Goal: Information Seeking & Learning: Understand process/instructions

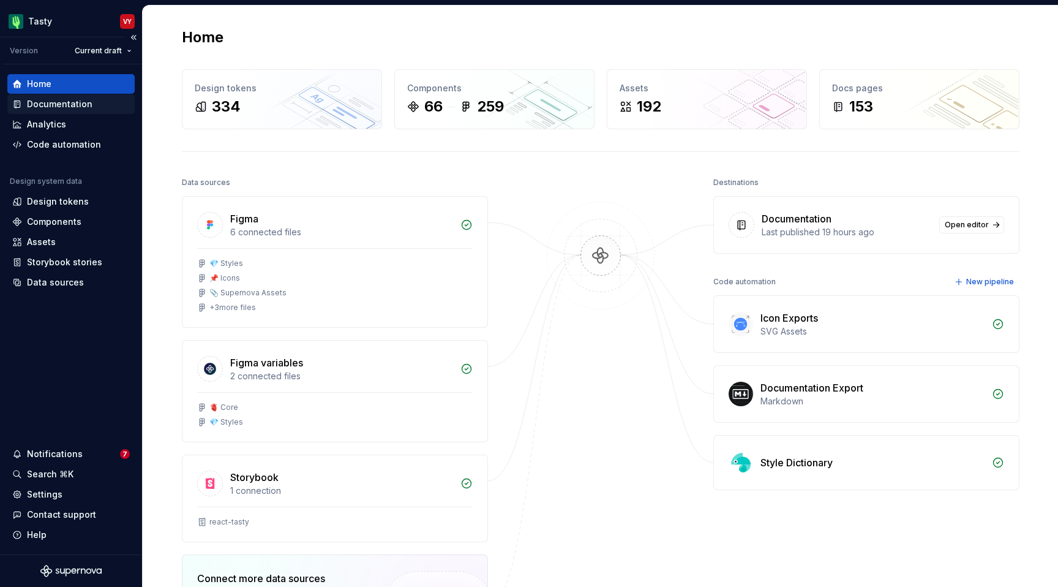
click at [77, 95] on div "Documentation" at bounding box center [70, 104] width 127 height 20
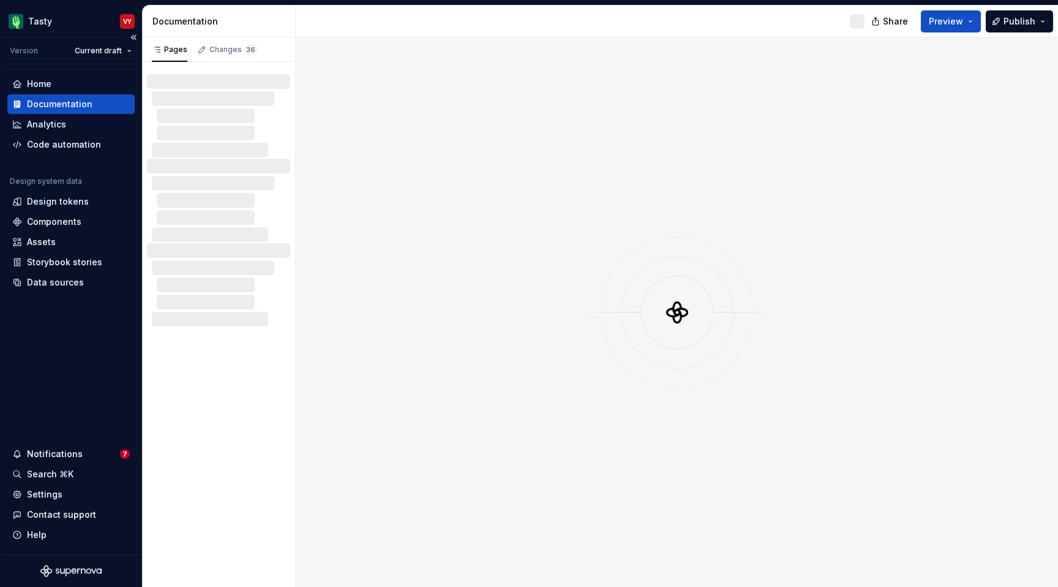
click at [77, 105] on div "Documentation" at bounding box center [60, 104] width 66 height 12
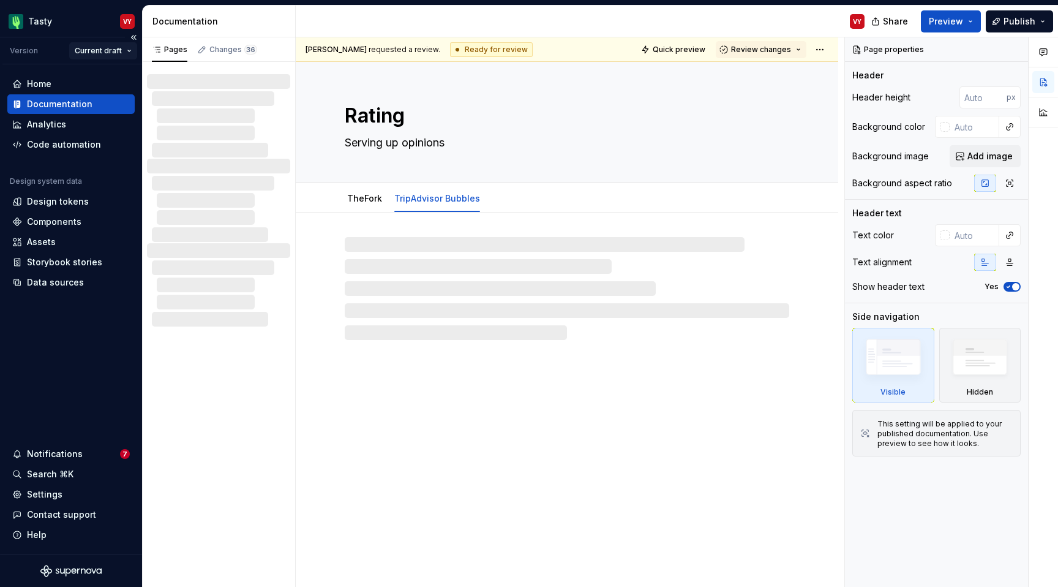
click at [115, 51] on html "Tasty VY Version Current draft Home Documentation Analytics Code automation Des…" at bounding box center [529, 293] width 1058 height 587
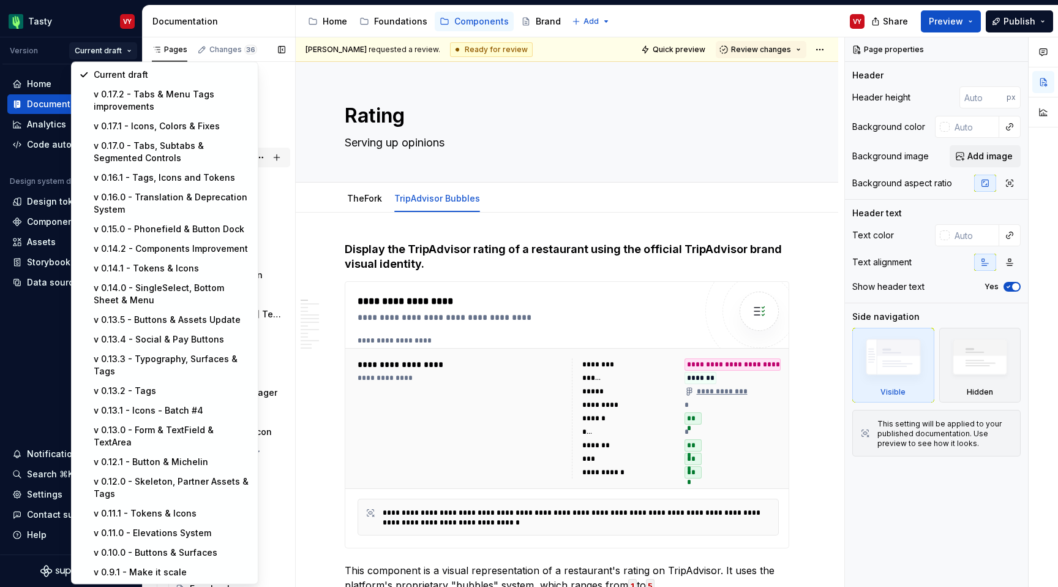
click at [287, 157] on div "Pages Changes 36 Add Accessibility guide for tree Page tree. Navigate the tree …" at bounding box center [218, 314] width 153 height 555
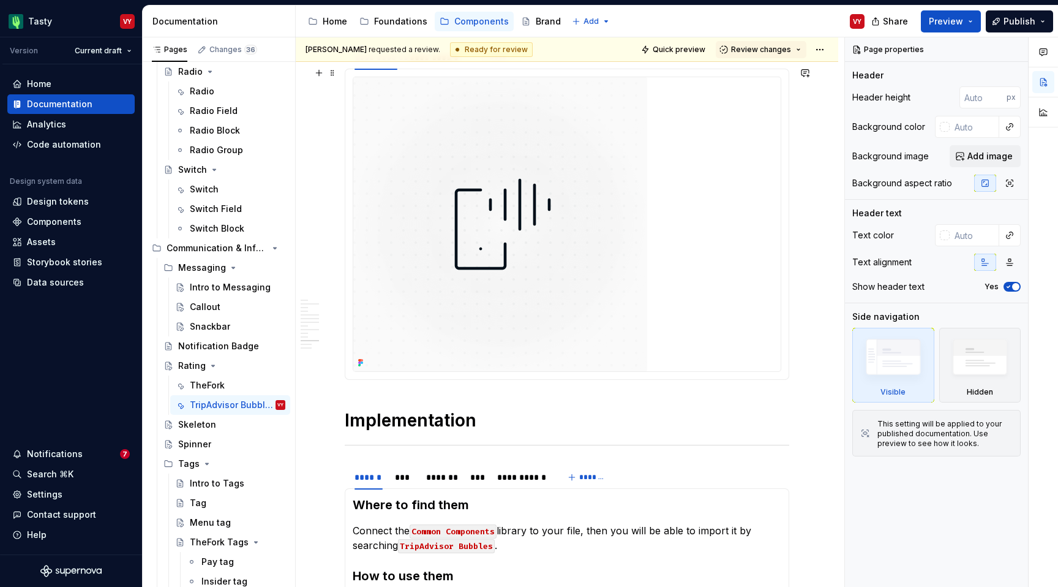
scroll to position [3050, 0]
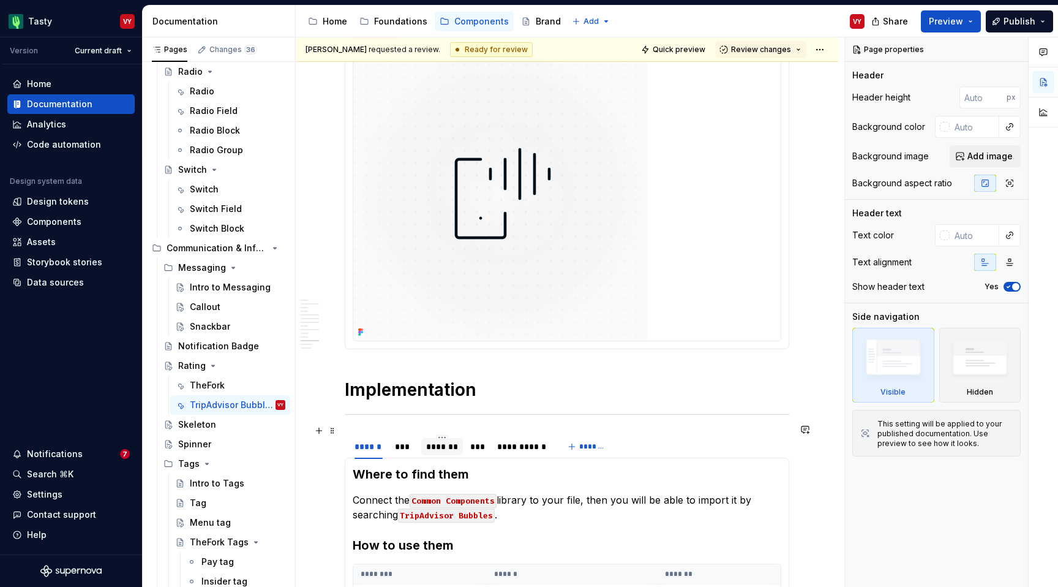
click at [442, 440] on div "*******" at bounding box center [442, 446] width 32 height 12
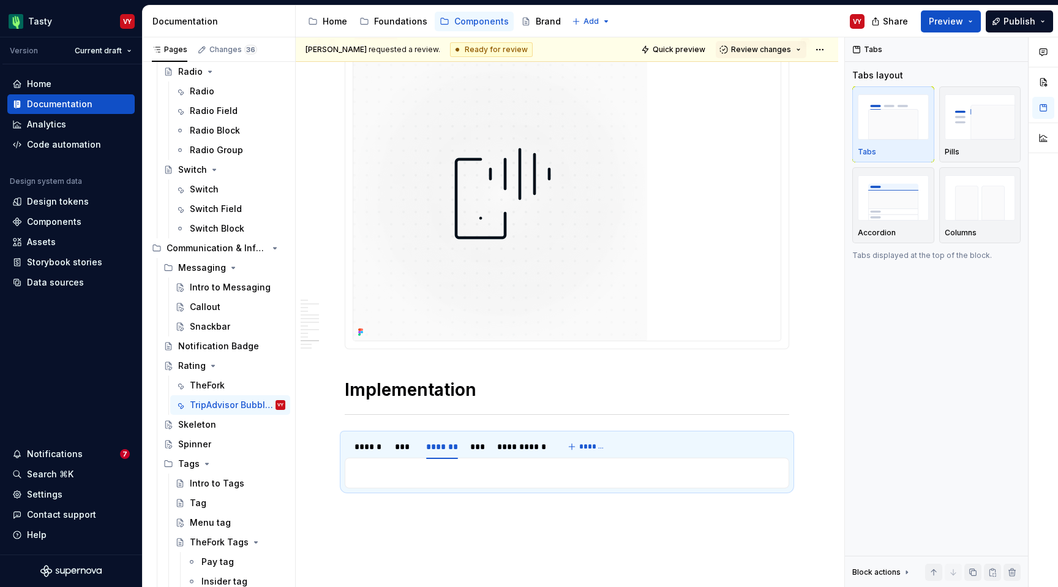
scroll to position [3064, 0]
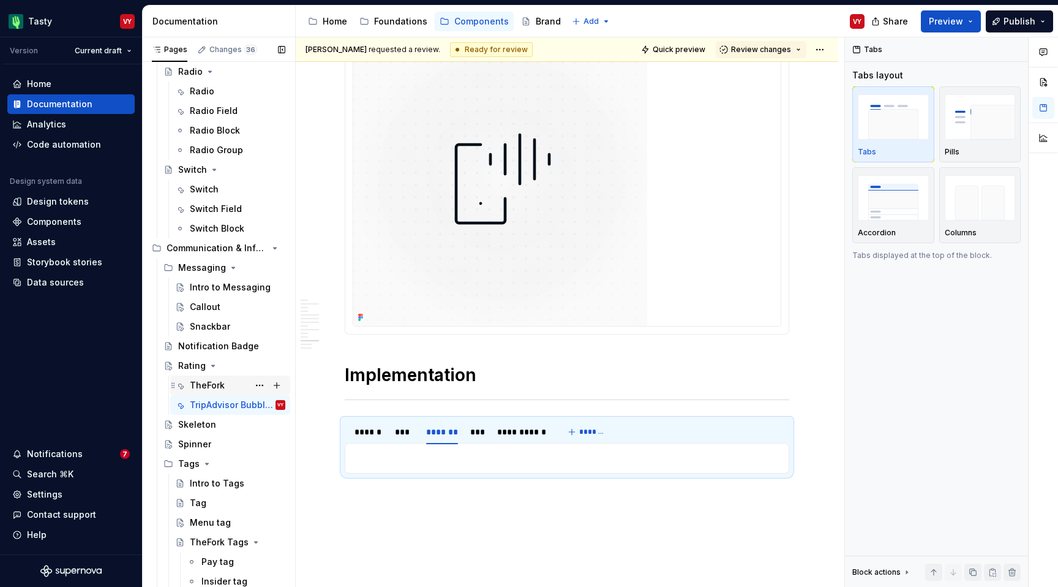
click at [217, 386] on div "TheFork" at bounding box center [207, 385] width 35 height 12
type textarea "*"
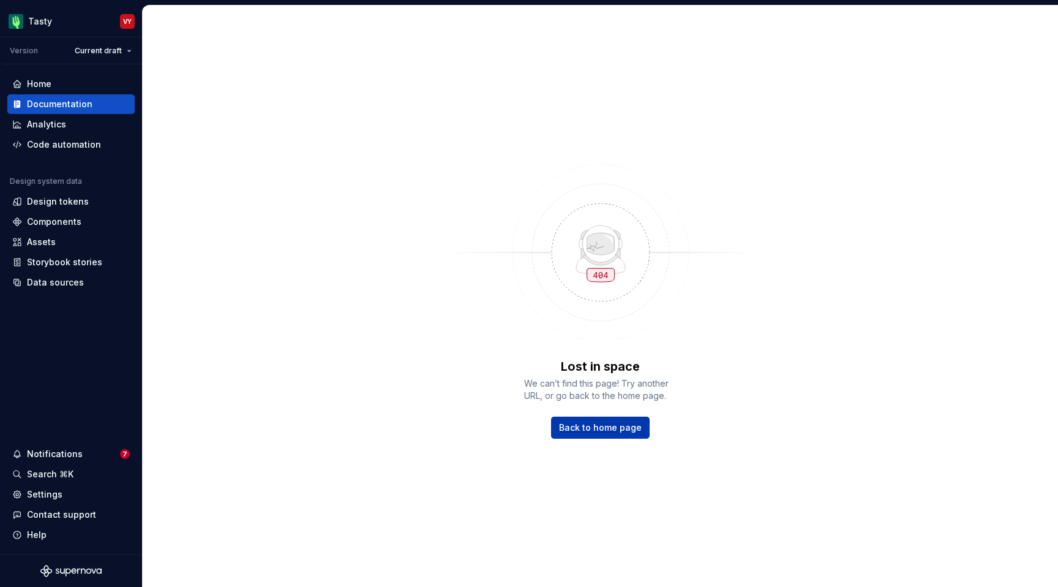
click at [596, 429] on span "Back to home page" at bounding box center [600, 427] width 83 height 12
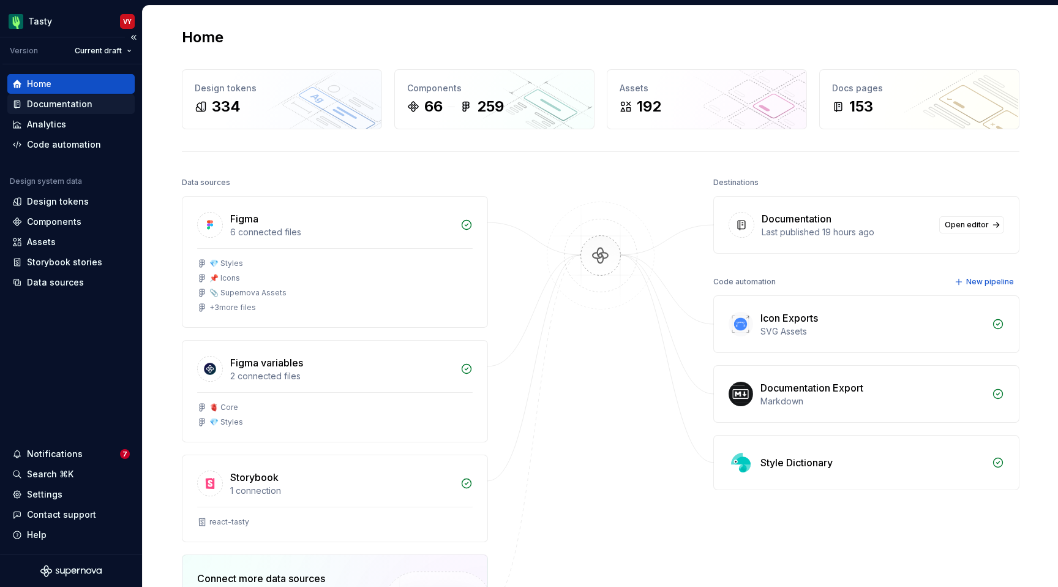
click at [74, 107] on div "Documentation" at bounding box center [60, 104] width 66 height 12
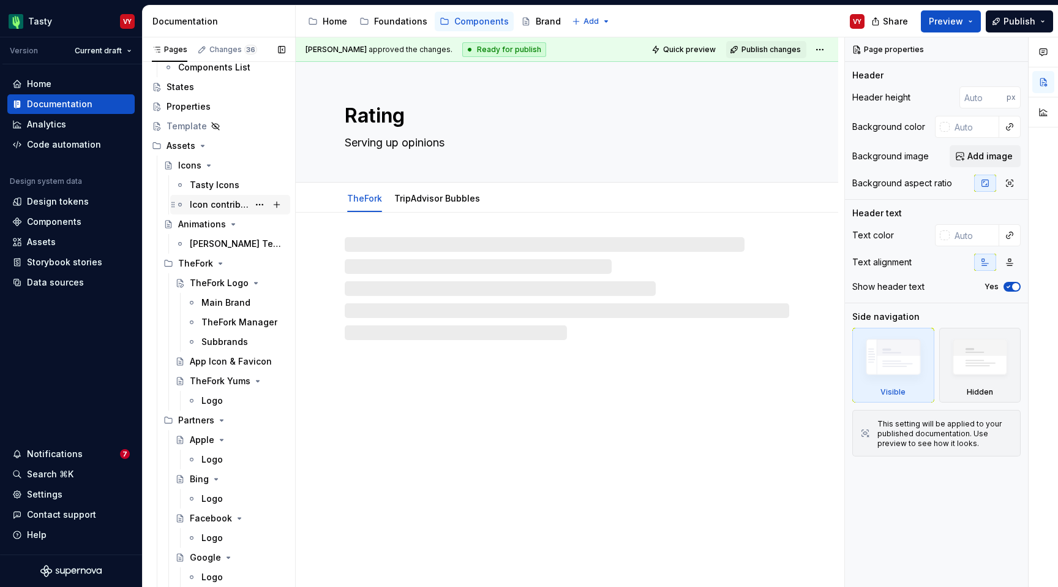
scroll to position [164, 0]
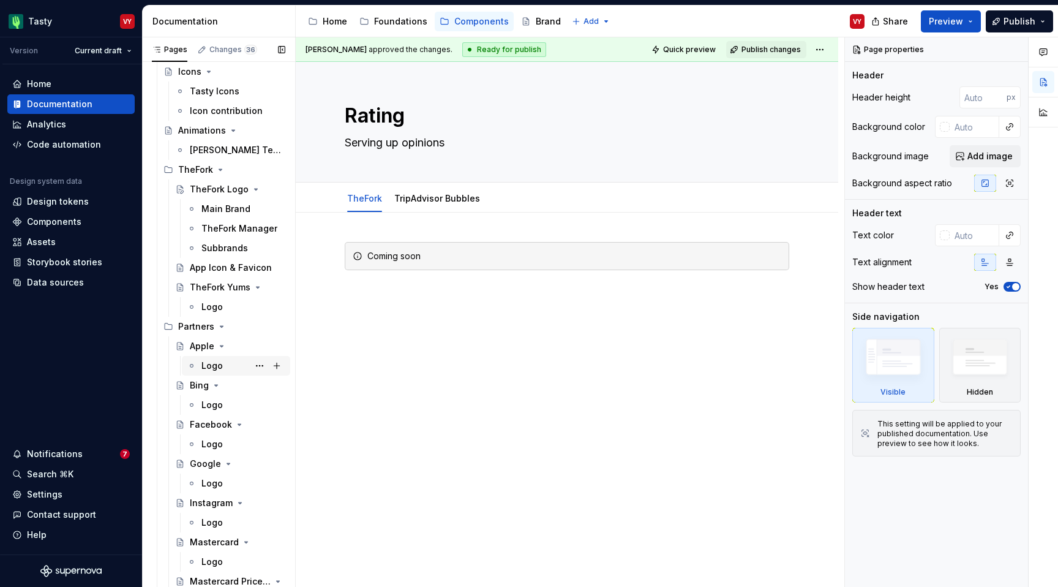
click at [227, 363] on div "Logo" at bounding box center [244, 365] width 84 height 17
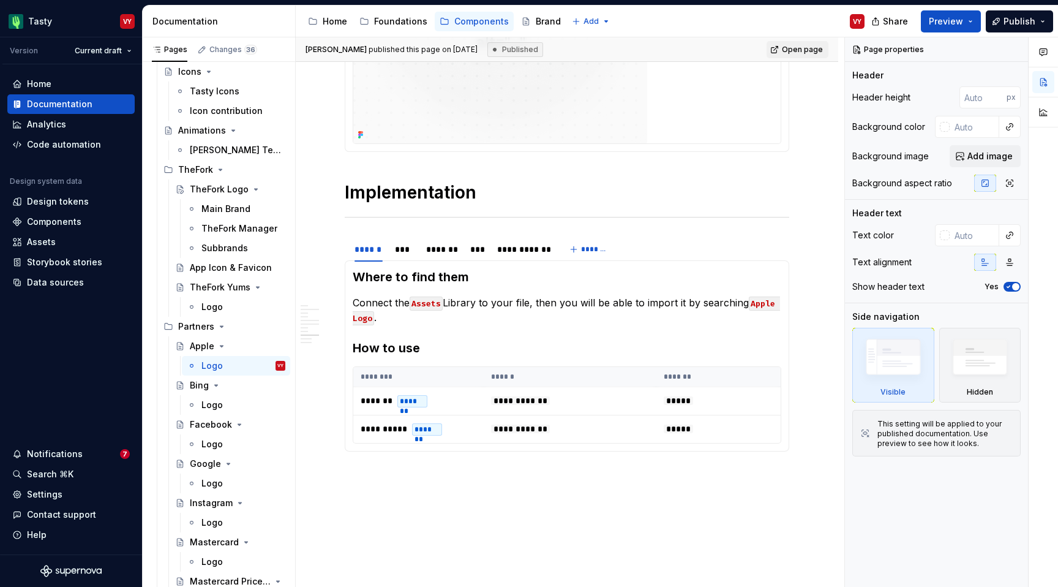
scroll to position [2422, 0]
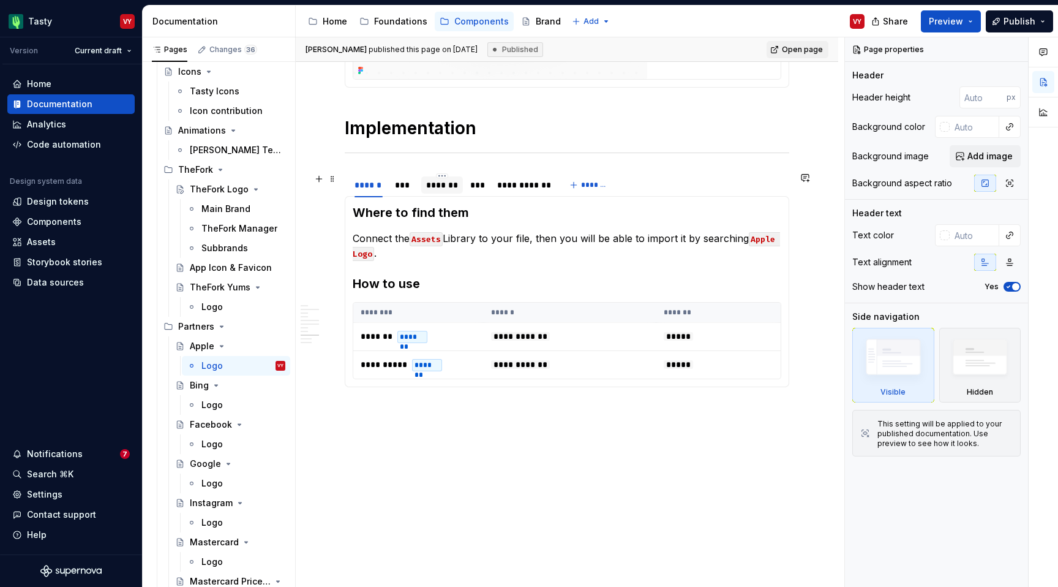
click at [447, 187] on div "*******" at bounding box center [442, 185] width 32 height 12
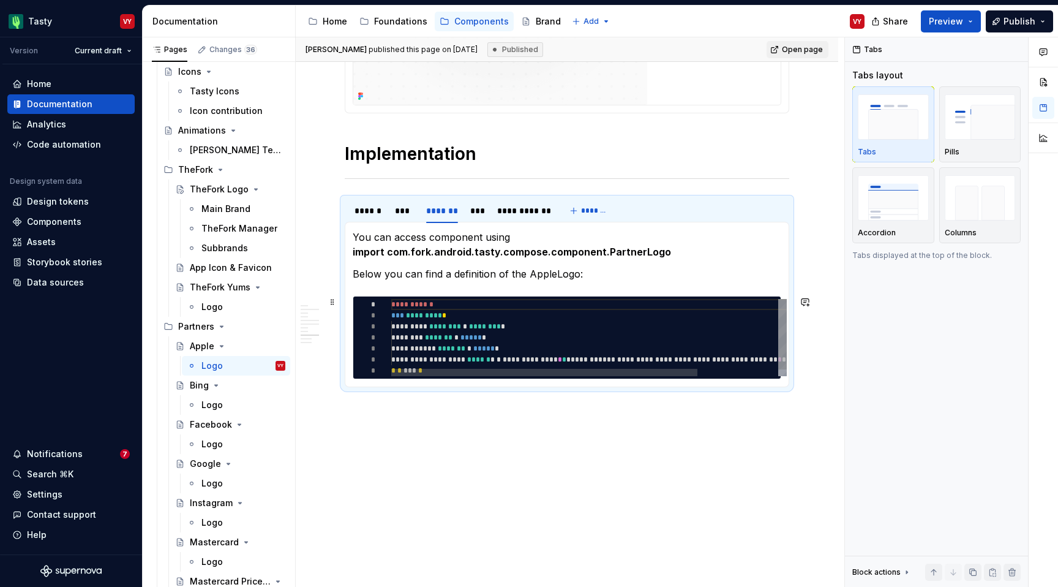
type textarea "*"
type textarea "**********"
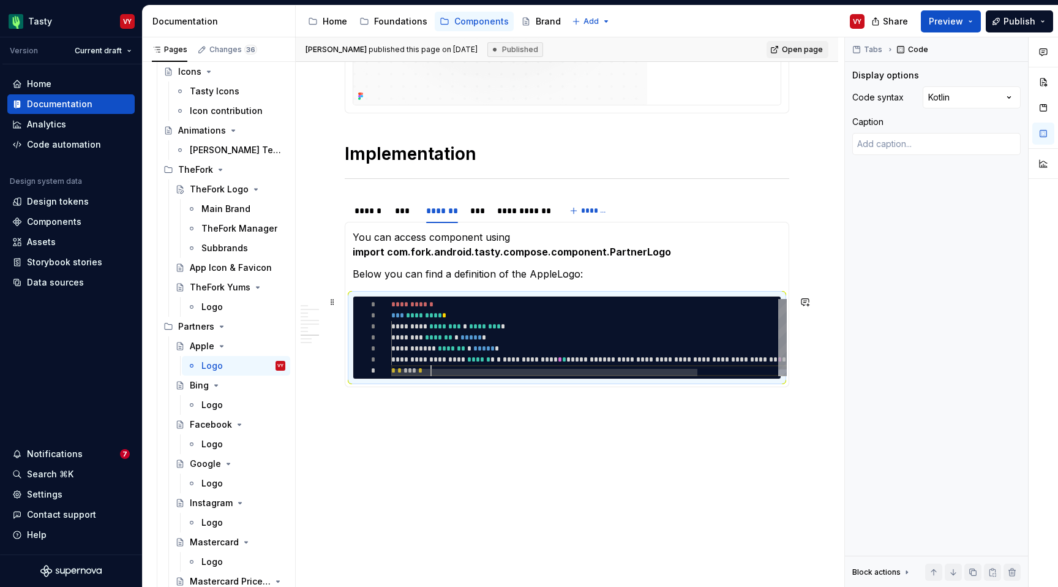
scroll to position [0, 0]
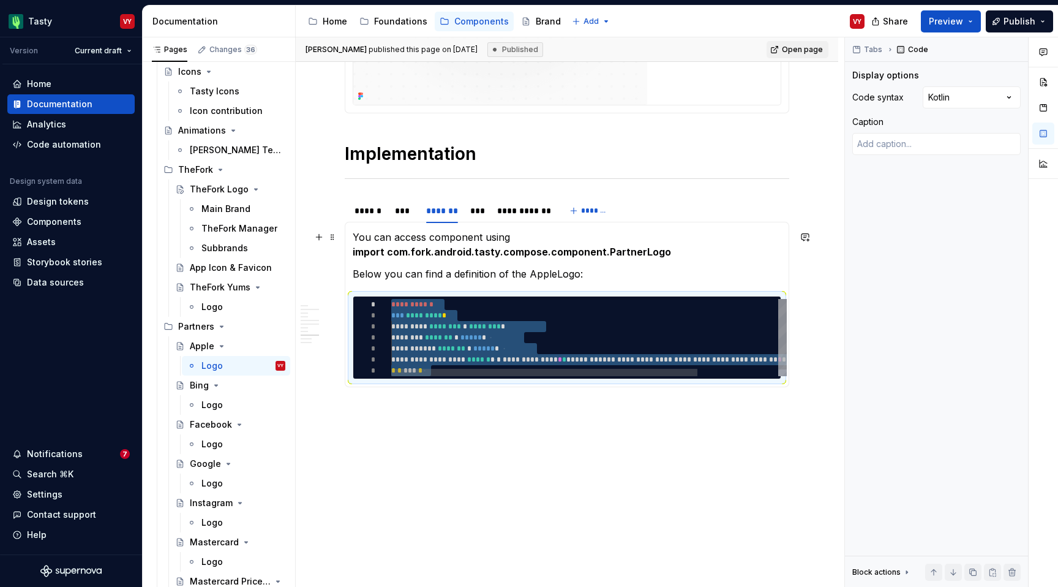
drag, startPoint x: 441, startPoint y: 366, endPoint x: 347, endPoint y: 232, distance: 163.1
click at [391, 299] on div "**********" at bounding box center [640, 341] width 499 height 85
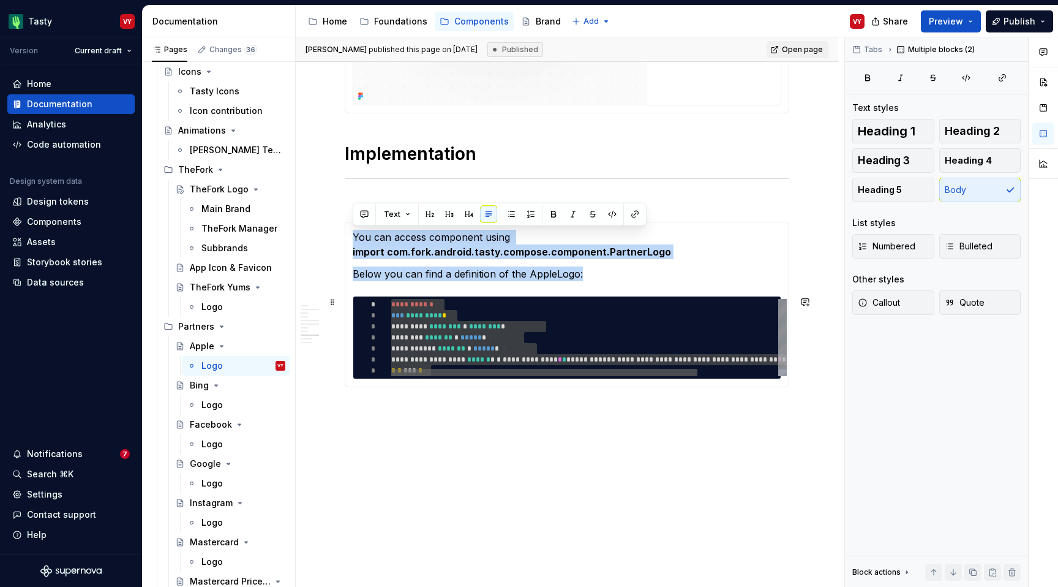
drag, startPoint x: 353, startPoint y: 236, endPoint x: 439, endPoint y: 372, distance: 161.6
click at [439, 372] on section-item-column "**********" at bounding box center [567, 304] width 429 height 149
copy section-item-column "You can access component using import com.fork.android.tasty.compose.component.…"
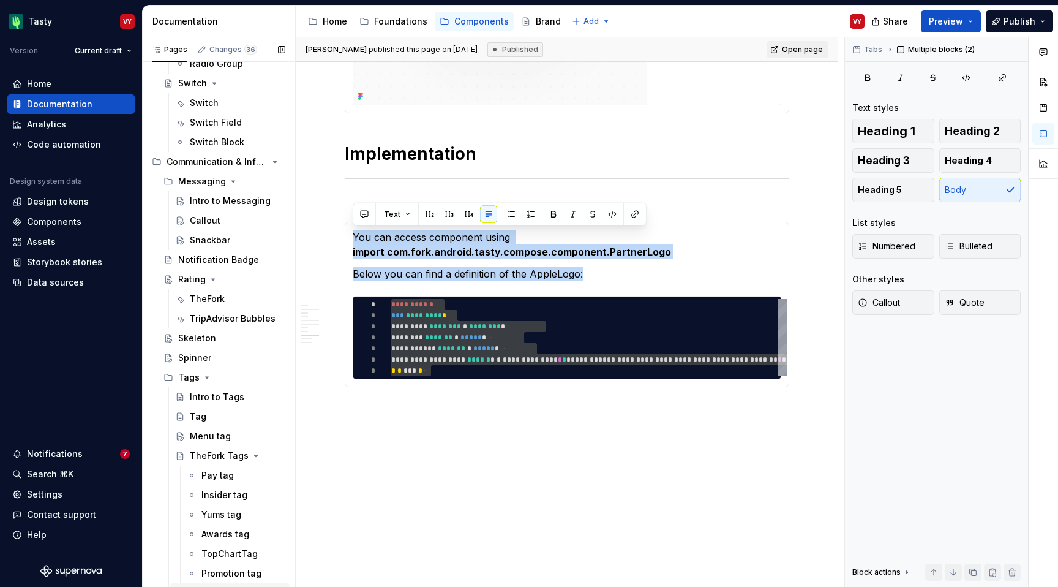
scroll to position [1638, 0]
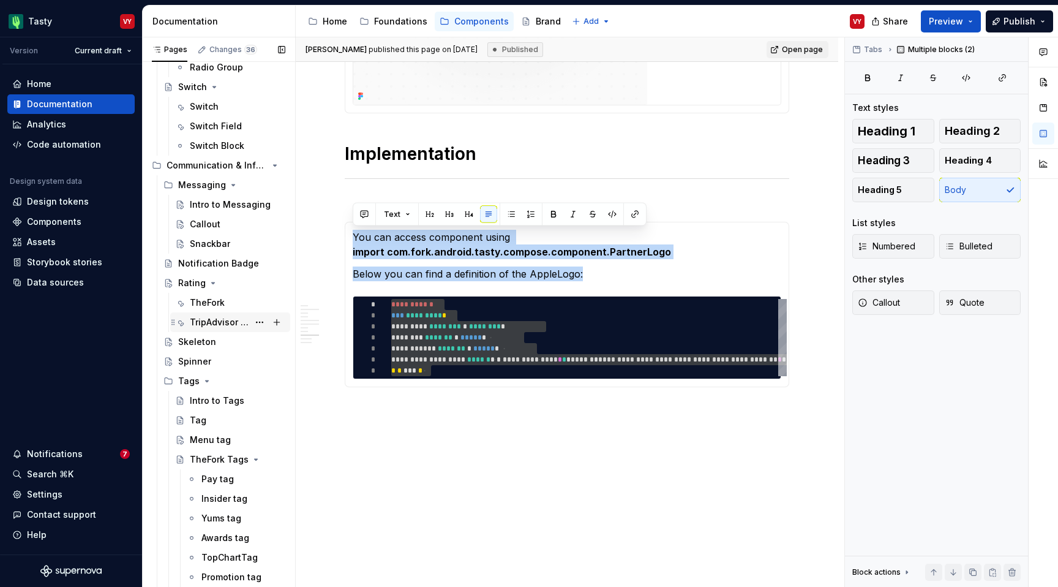
click at [222, 321] on div "TripAdvisor Bubbles" at bounding box center [219, 322] width 59 height 12
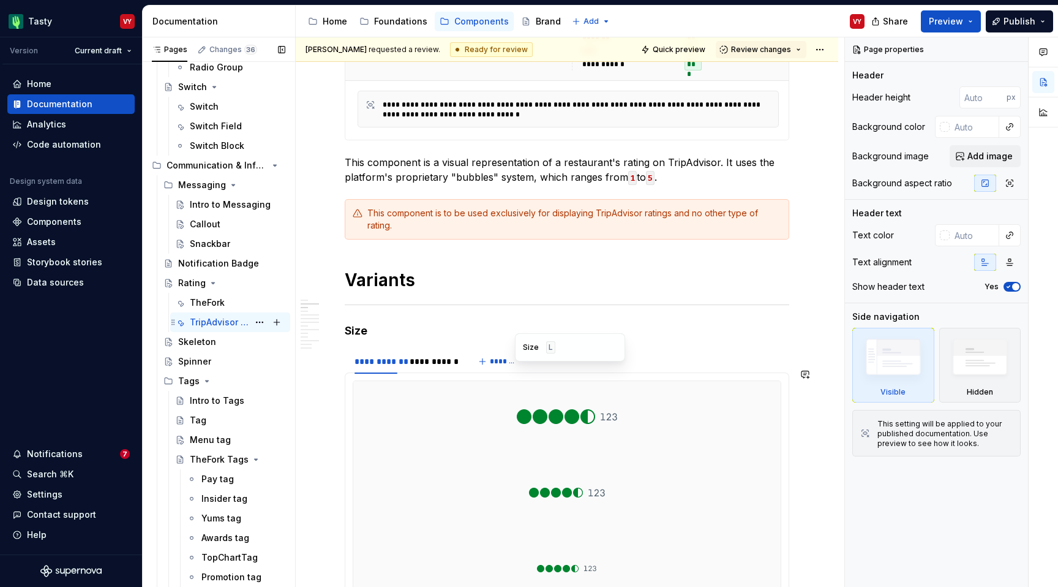
scroll to position [428, 0]
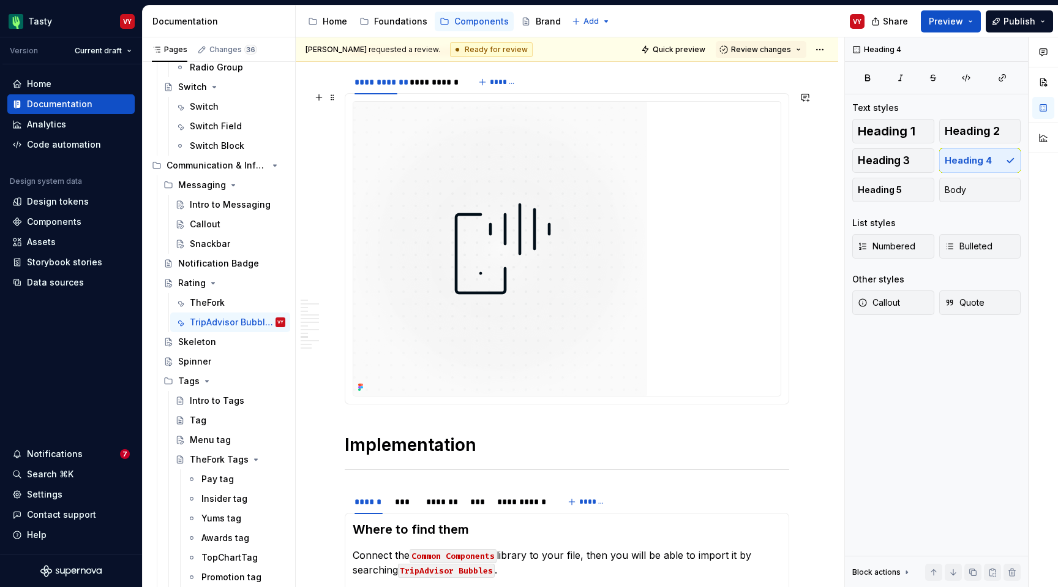
scroll to position [3004, 0]
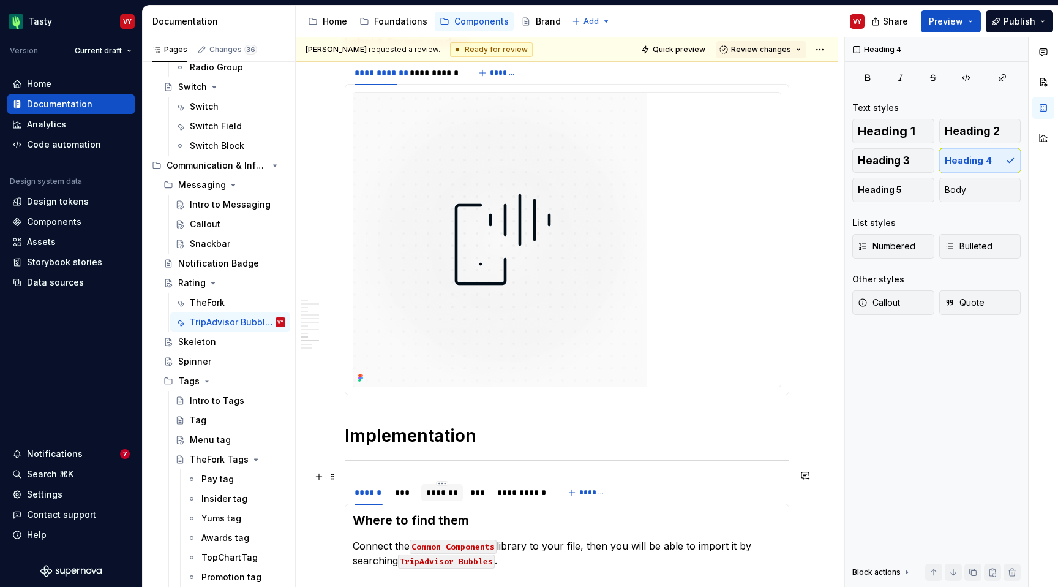
click at [452, 486] on div "*******" at bounding box center [442, 492] width 32 height 12
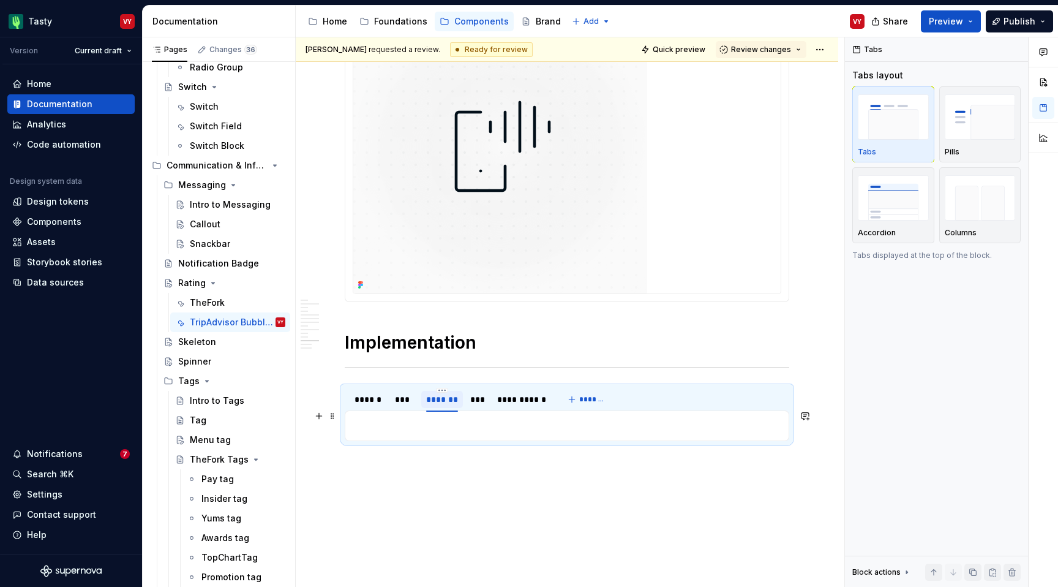
scroll to position [3118, 0]
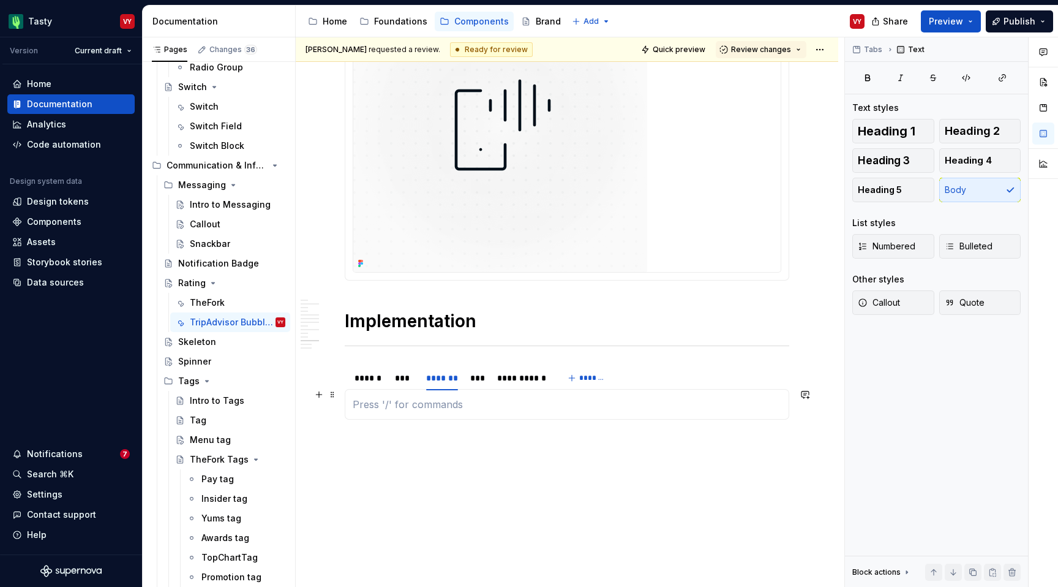
click at [428, 399] on p at bounding box center [567, 404] width 429 height 15
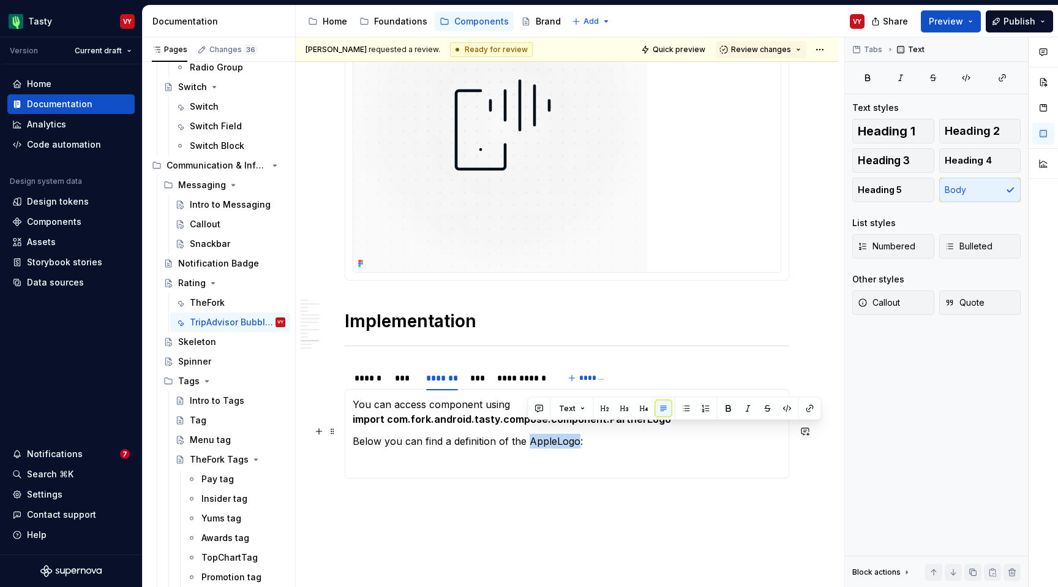
drag, startPoint x: 576, startPoint y: 434, endPoint x: 530, endPoint y: 432, distance: 45.4
click at [530, 434] on p "Below you can find a definition of the AppleLogo:" at bounding box center [567, 441] width 429 height 15
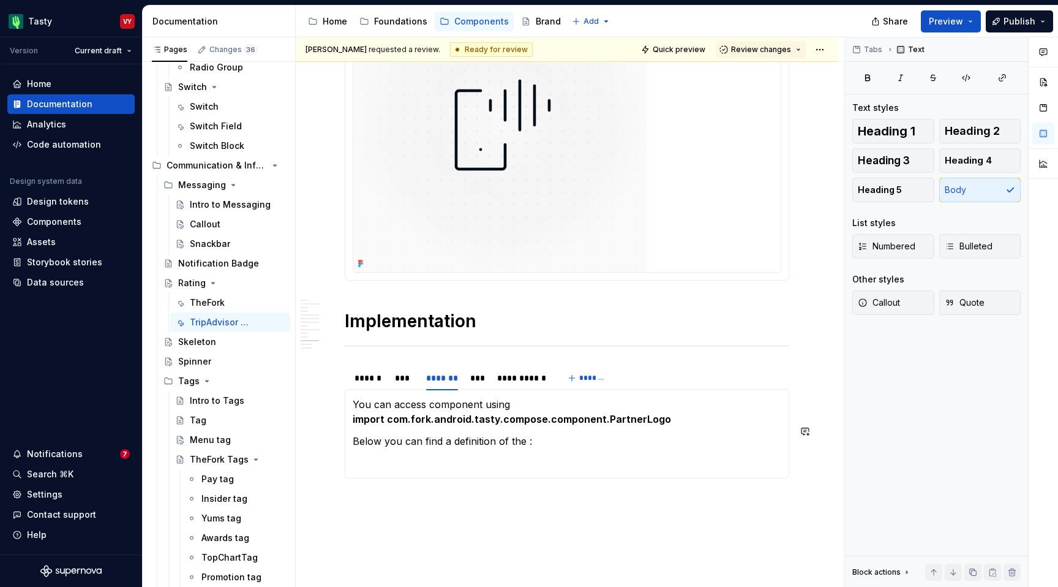
type textarea "*"
